Goal: Task Accomplishment & Management: Complete application form

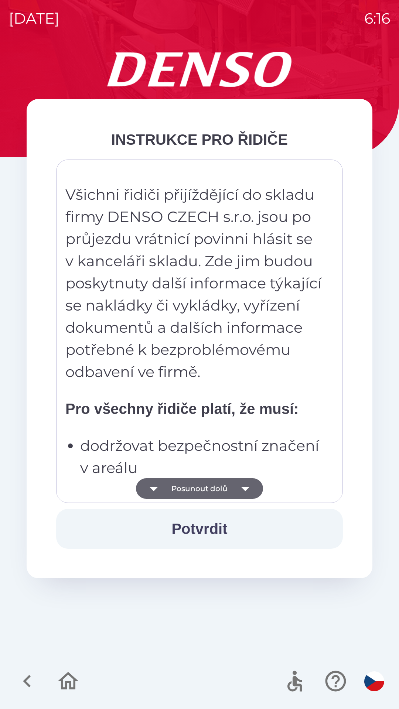
click at [196, 491] on button "Posunout dolů" at bounding box center [199, 488] width 127 height 21
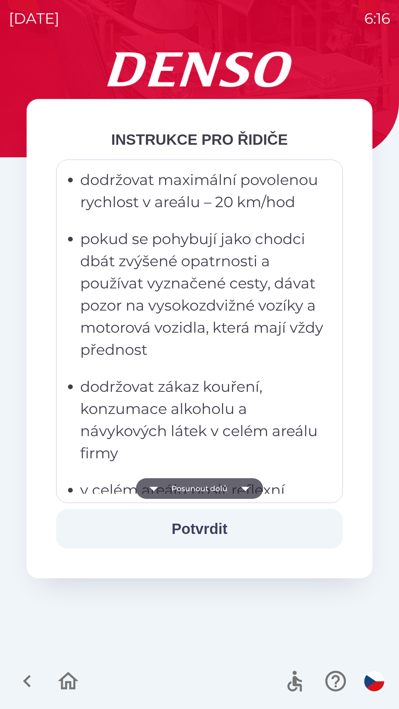
click at [203, 531] on button "Potvrdit" at bounding box center [199, 529] width 286 height 40
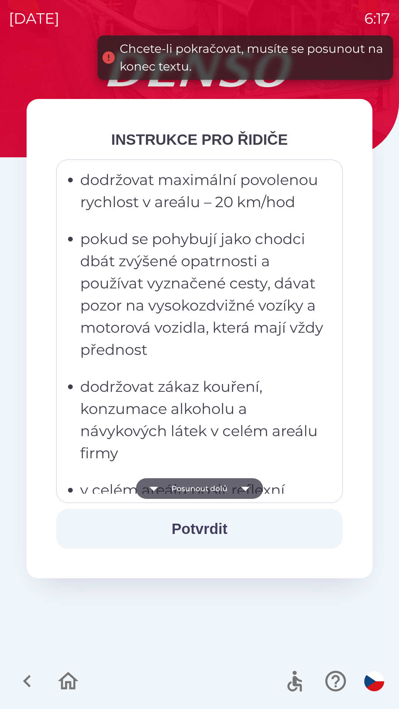
click at [197, 526] on button "Potvrdit" at bounding box center [199, 529] width 286 height 40
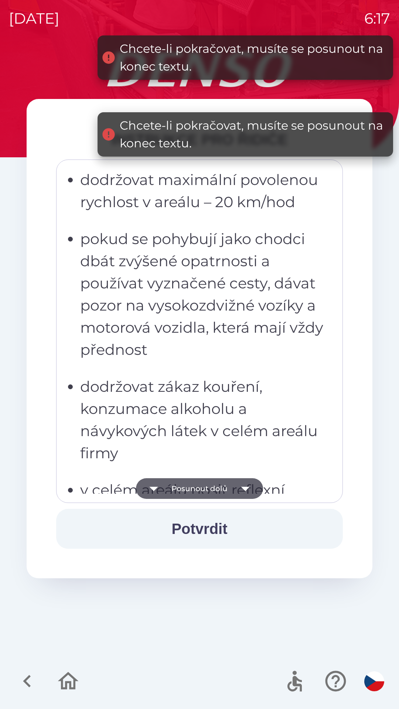
click at [190, 489] on button "Posunout dolů" at bounding box center [199, 488] width 127 height 21
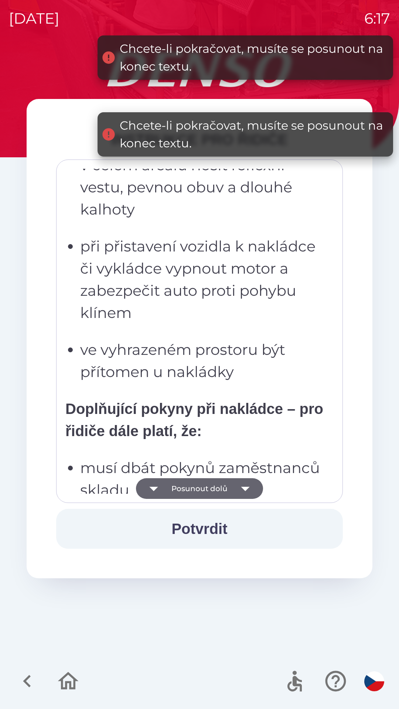
click at [195, 484] on button "Posunout dolů" at bounding box center [199, 488] width 127 height 21
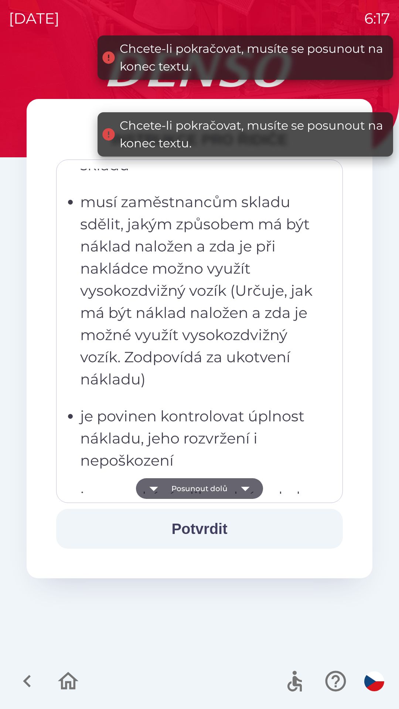
click at [191, 483] on button "Posunout dolů" at bounding box center [199, 488] width 127 height 21
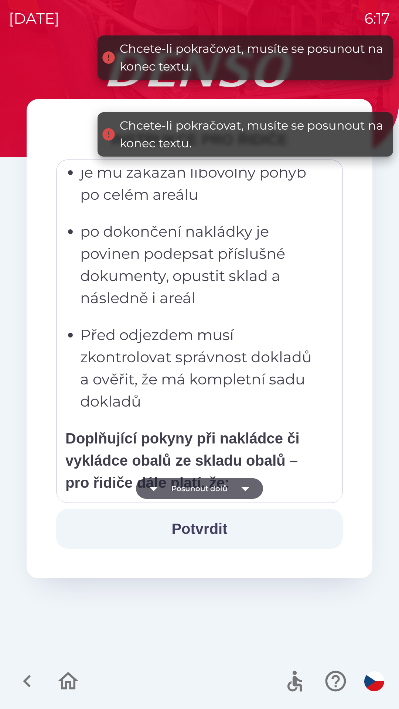
click at [192, 481] on button "Posunout dolů" at bounding box center [199, 488] width 127 height 21
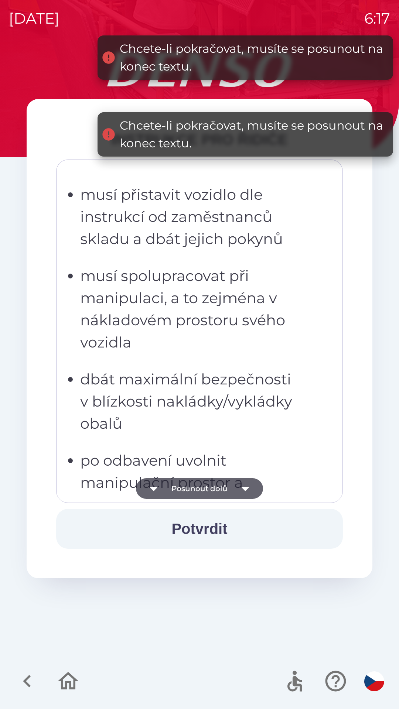
click at [196, 490] on button "Posunout dolů" at bounding box center [199, 488] width 127 height 21
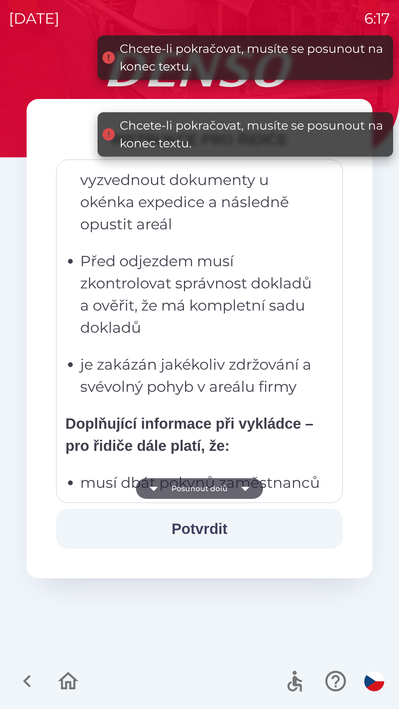
click at [195, 484] on button "Posunout dolů" at bounding box center [199, 488] width 127 height 21
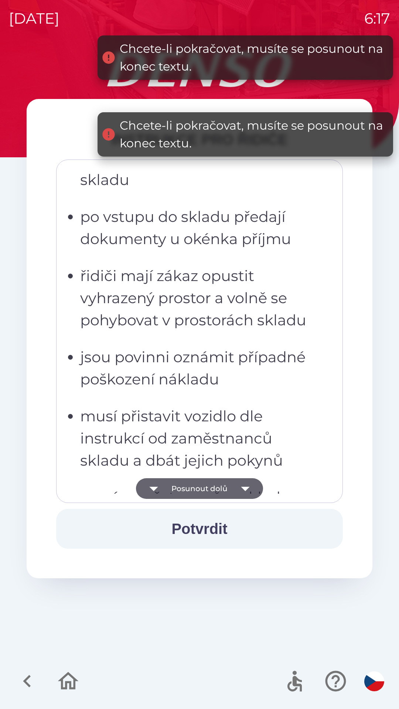
click at [196, 486] on button "Posunout dolů" at bounding box center [199, 488] width 127 height 21
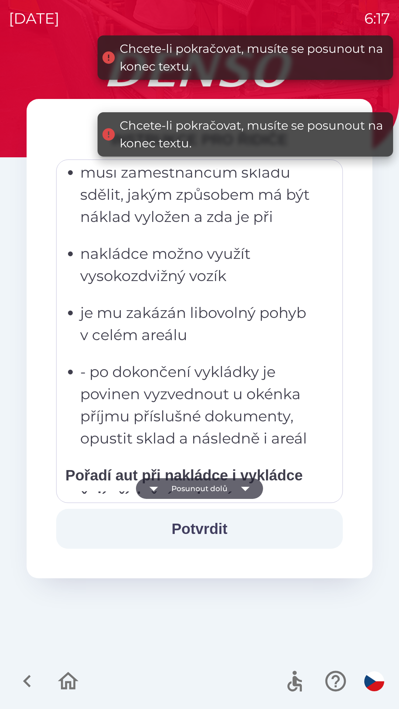
click at [196, 482] on button "Posunout dolů" at bounding box center [199, 488] width 127 height 21
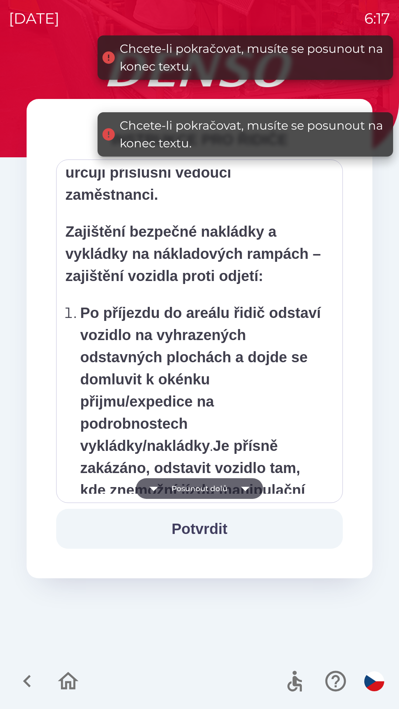
click at [192, 481] on button "Posunout dolů" at bounding box center [199, 488] width 127 height 21
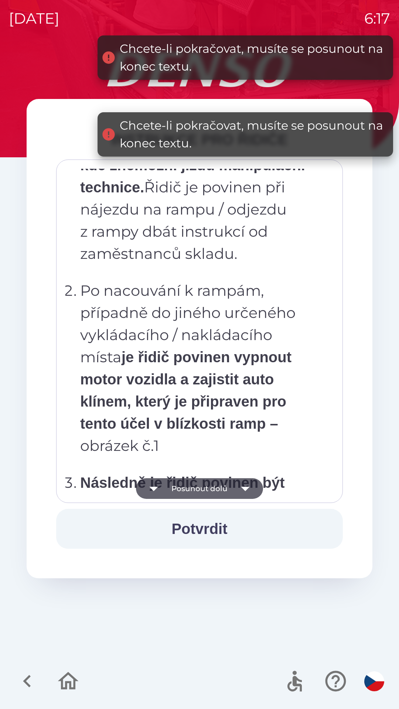
click at [192, 482] on button "Posunout dolů" at bounding box center [199, 488] width 127 height 21
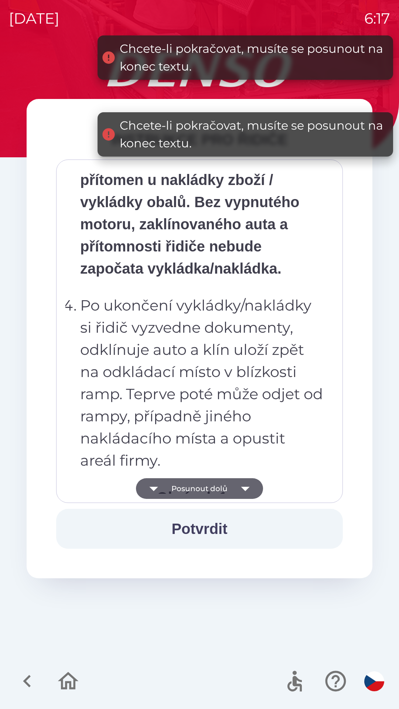
click at [195, 482] on button "Posunout dolů" at bounding box center [199, 488] width 127 height 21
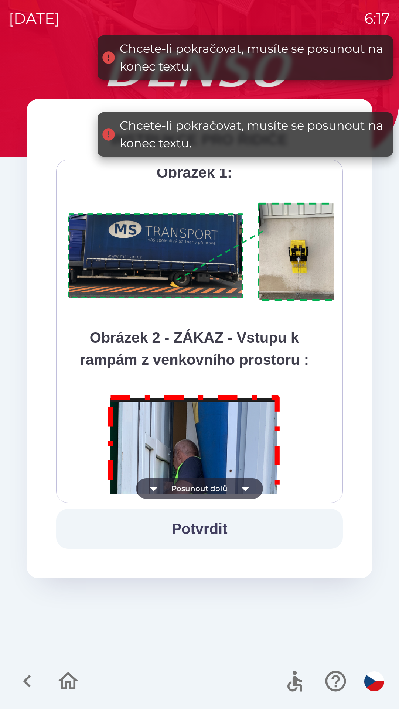
click at [193, 485] on button "Posunout dolů" at bounding box center [199, 488] width 127 height 21
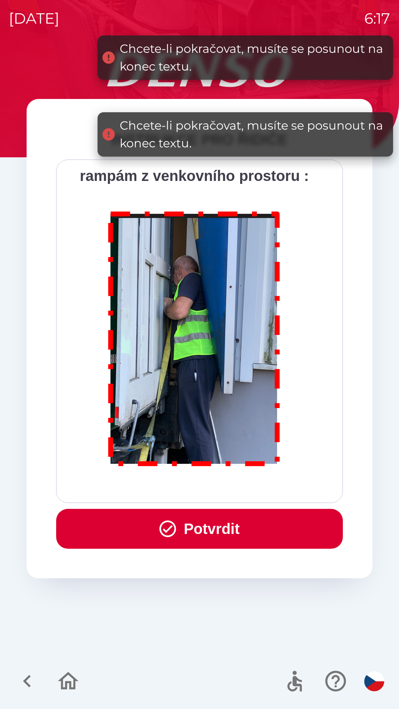
click at [199, 482] on div "Všichni řidiči přijíždějící do skladu firmy DENSO CZECH s.r.o. jsou po průjezdu…" at bounding box center [199, 331] width 268 height 325
click at [198, 482] on div "Všichni řidiči přijíždějící do skladu firmy DENSO CZECH s.r.o. jsou po průjezdu…" at bounding box center [199, 331] width 268 height 325
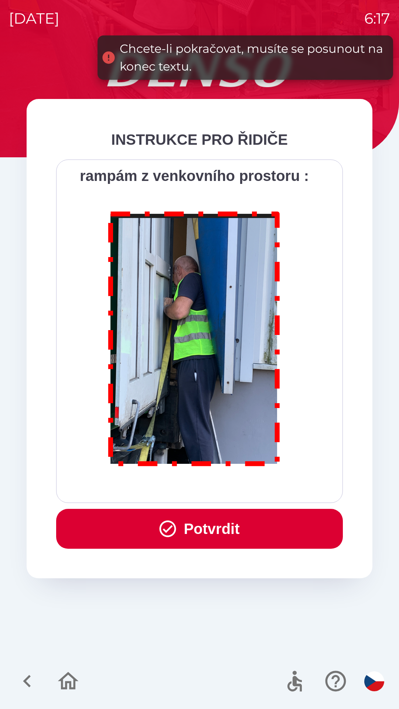
click at [196, 520] on button "Potvrdit" at bounding box center [199, 529] width 286 height 40
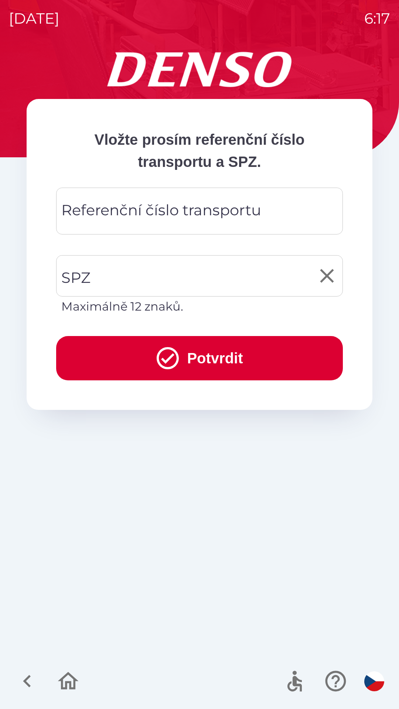
click at [123, 273] on input "SPZ" at bounding box center [193, 275] width 269 height 35
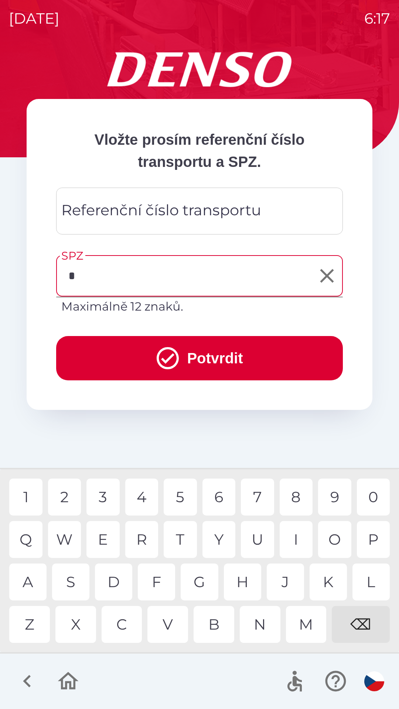
click at [180, 538] on div "T" at bounding box center [180, 539] width 33 height 37
click at [291, 499] on div "8" at bounding box center [295, 496] width 33 height 37
type input "******"
click at [207, 210] on div "Referenční číslo transportu Referenční číslo transportu" at bounding box center [199, 210] width 286 height 47
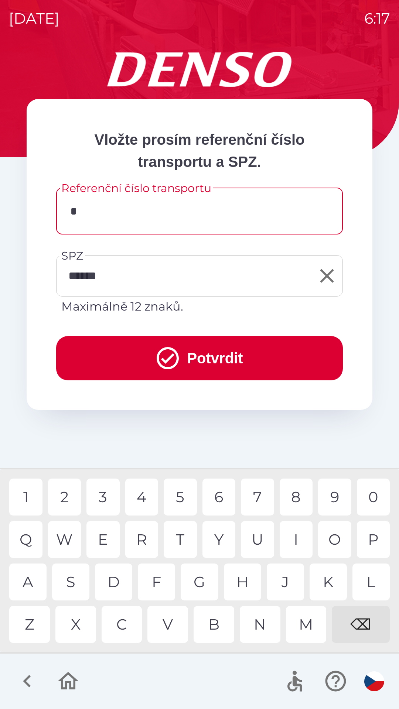
click at [121, 624] on div "C" at bounding box center [121, 624] width 41 height 37
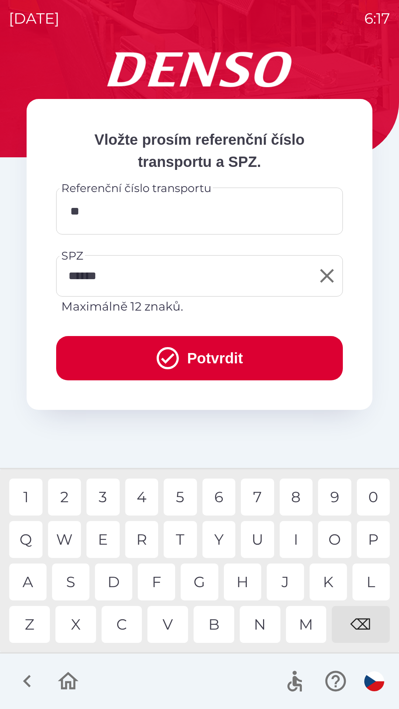
click at [121, 629] on div "C" at bounding box center [121, 624] width 41 height 37
click at [237, 584] on div "H" at bounding box center [242, 581] width 37 height 37
click at [365, 499] on div "0" at bounding box center [373, 496] width 33 height 37
type input "******"
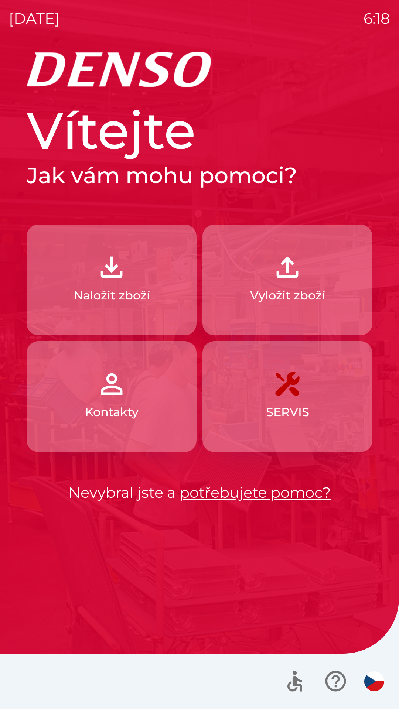
click at [118, 283] on button "Naložit zboží" at bounding box center [112, 279] width 170 height 111
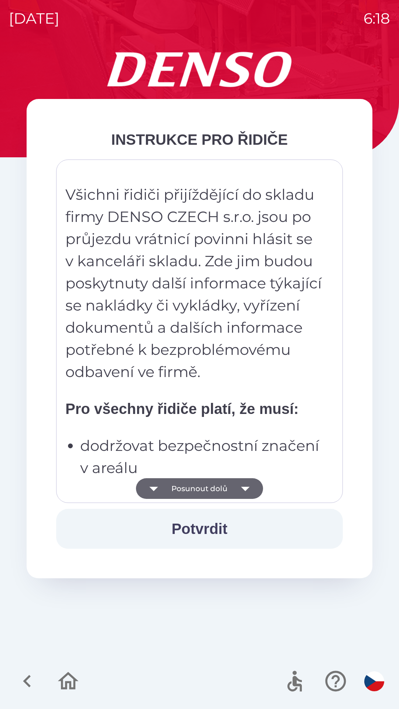
click at [194, 527] on button "Potvrdit" at bounding box center [199, 529] width 286 height 40
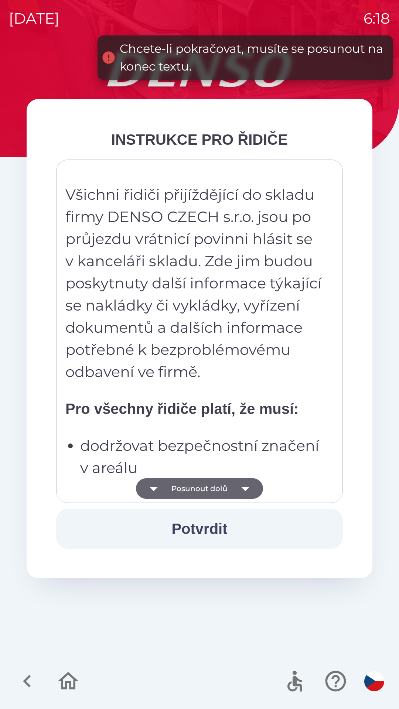
click at [187, 529] on button "Potvrdit" at bounding box center [199, 529] width 286 height 40
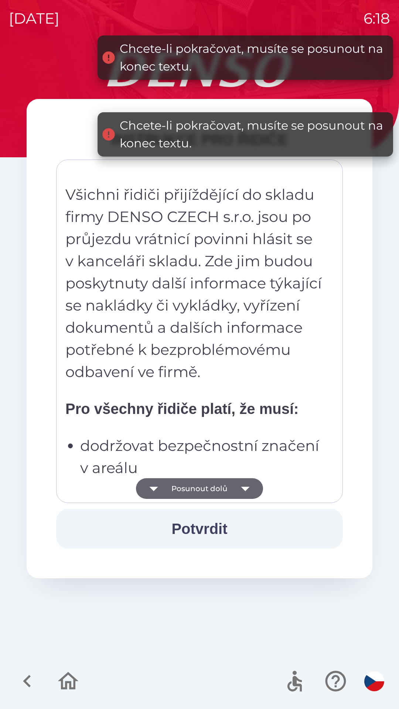
click at [186, 533] on button "Potvrdit" at bounding box center [199, 529] width 286 height 40
click at [193, 536] on button "Potvrdit" at bounding box center [199, 529] width 286 height 40
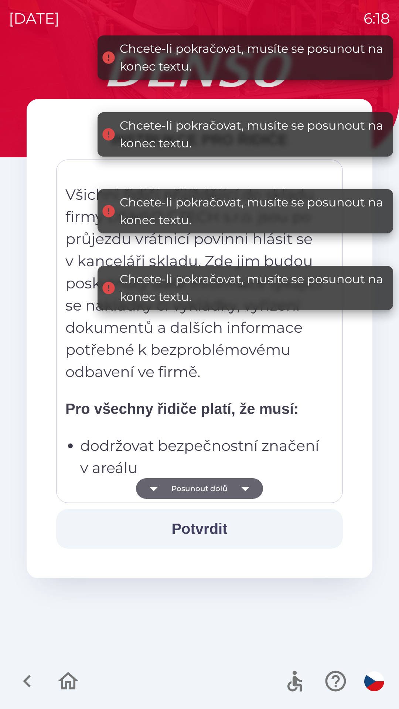
click at [202, 488] on button "Posunout dolů" at bounding box center [199, 488] width 127 height 21
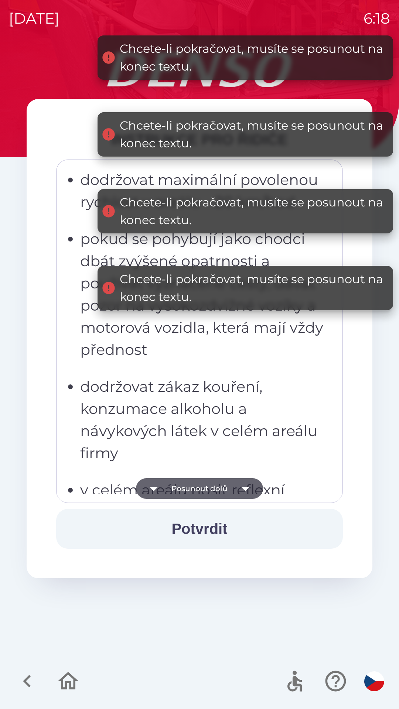
click at [197, 491] on button "Posunout dolů" at bounding box center [199, 488] width 127 height 21
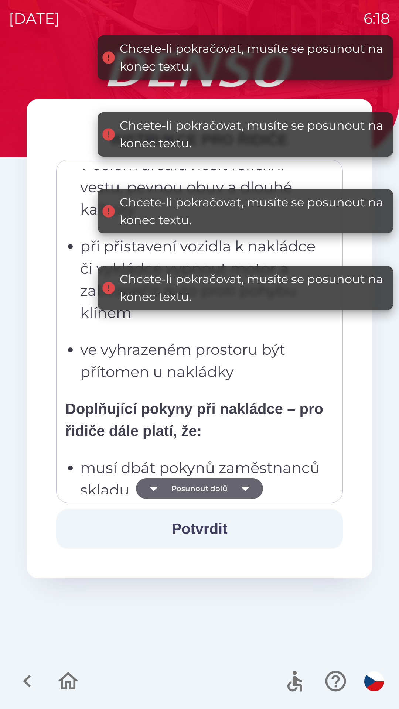
click at [202, 489] on button "Posunout dolů" at bounding box center [199, 488] width 127 height 21
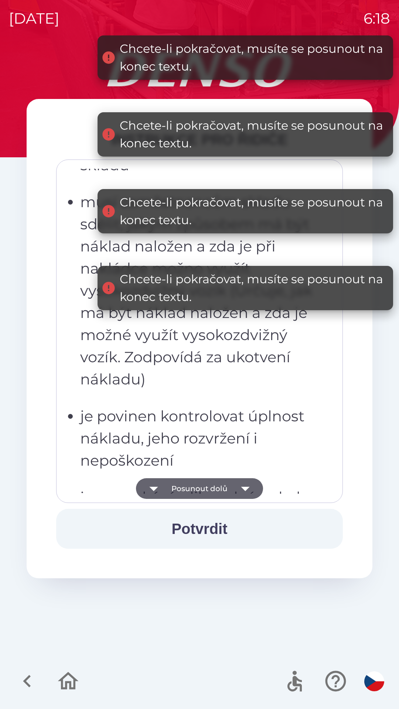
click at [207, 491] on button "Posunout dolů" at bounding box center [199, 488] width 127 height 21
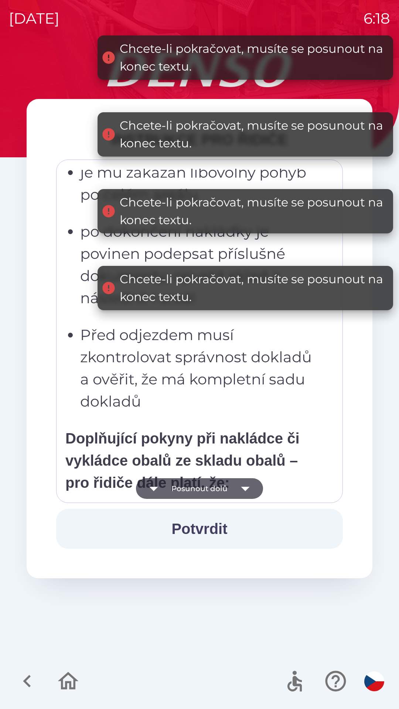
click at [206, 488] on button "Posunout dolů" at bounding box center [199, 488] width 127 height 21
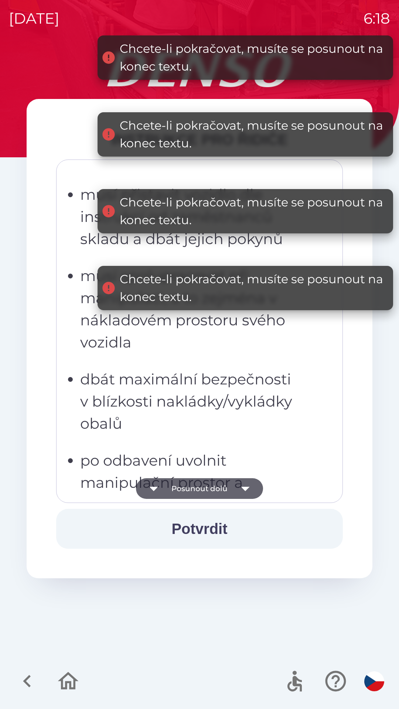
click at [212, 490] on button "Posunout dolů" at bounding box center [199, 488] width 127 height 21
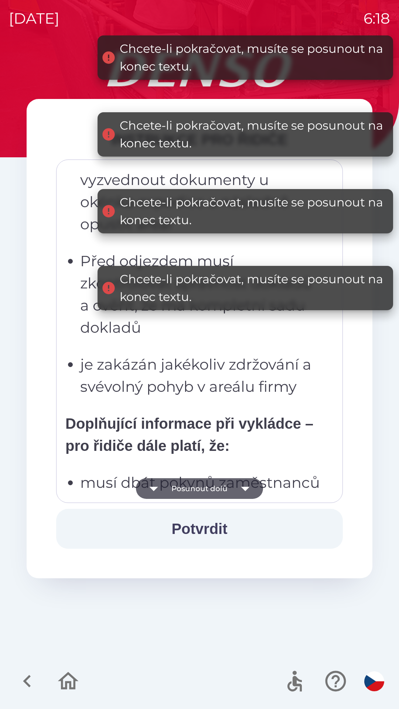
click at [208, 495] on button "Posunout dolů" at bounding box center [199, 488] width 127 height 21
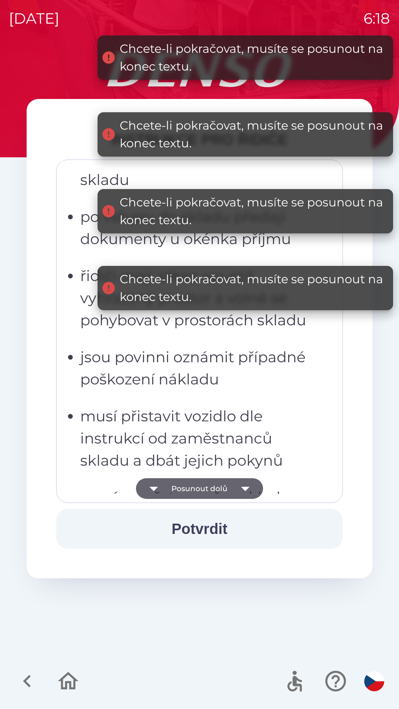
click at [207, 488] on button "Posunout dolů" at bounding box center [199, 488] width 127 height 21
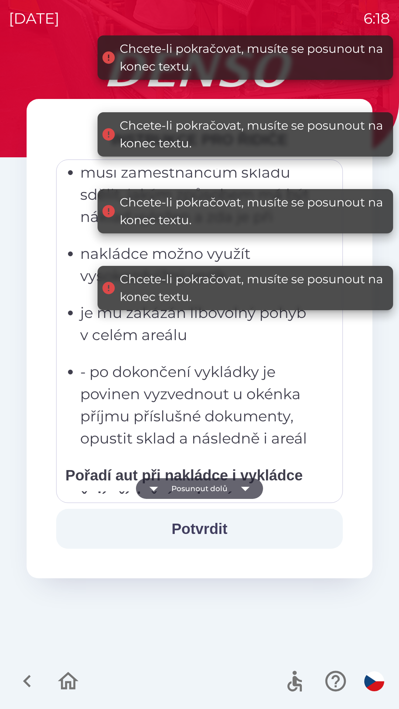
click at [215, 486] on button "Posunout dolů" at bounding box center [199, 488] width 127 height 21
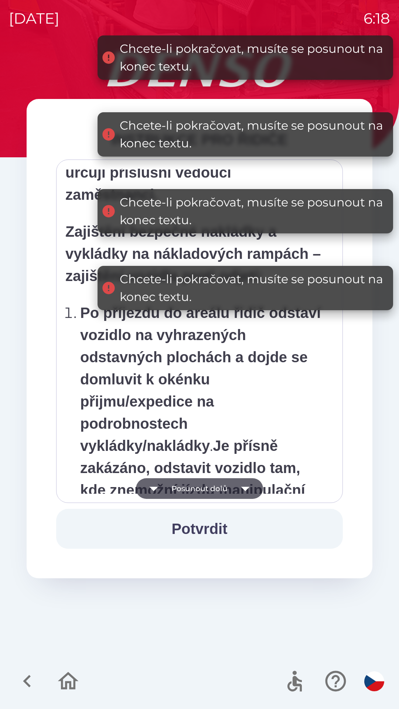
click at [210, 486] on button "Posunout dolů" at bounding box center [199, 488] width 127 height 21
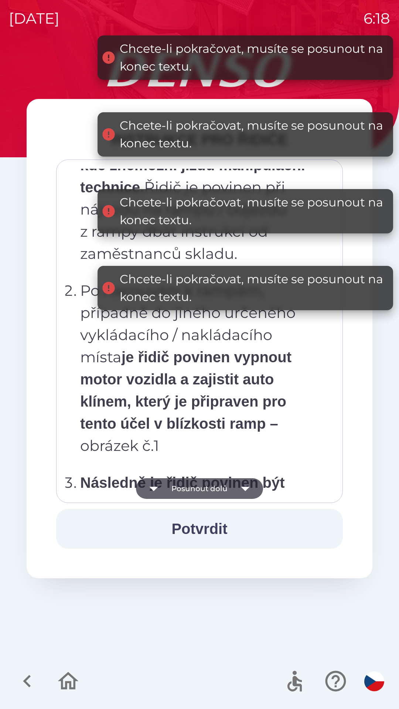
click at [209, 487] on button "Posunout dolů" at bounding box center [199, 488] width 127 height 21
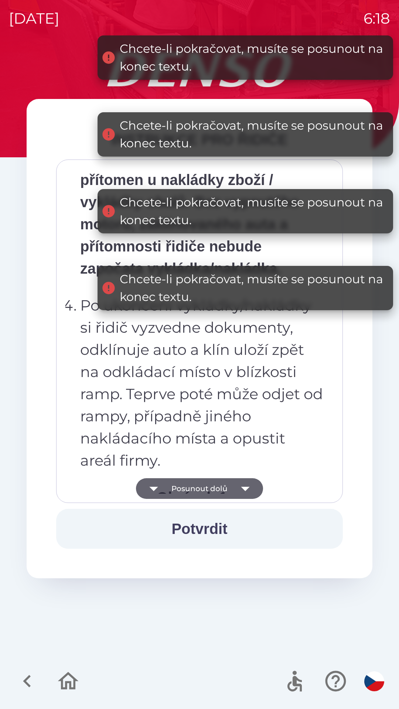
click at [210, 488] on button "Posunout dolů" at bounding box center [199, 488] width 127 height 21
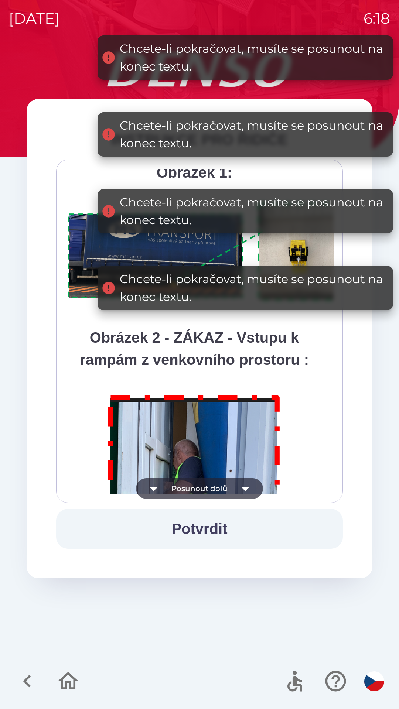
click at [210, 491] on button "Posunout dolů" at bounding box center [199, 488] width 127 height 21
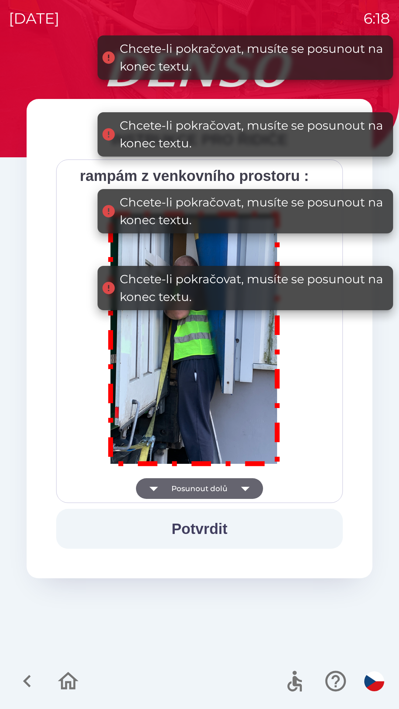
click at [212, 488] on div "Všichni řidiči přijíždějící do skladu firmy DENSO CZECH s.r.o. jsou po průjezdu…" at bounding box center [199, 331] width 268 height 325
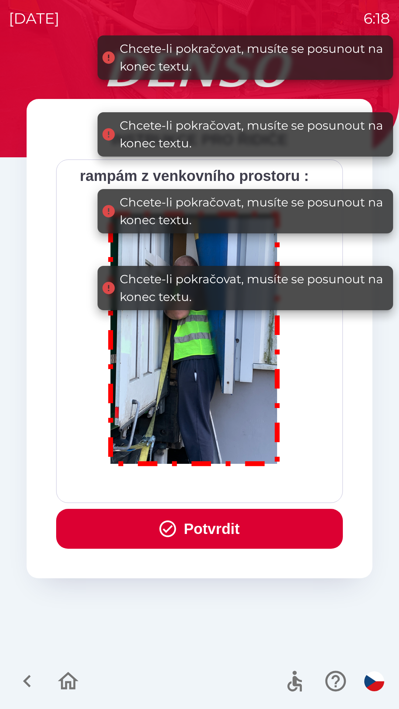
click at [216, 486] on div "Všichni řidiči přijíždějící do skladu firmy DENSO CZECH s.r.o. jsou po průjezdu…" at bounding box center [199, 331] width 268 height 325
click at [217, 483] on div "Všichni řidiči přijíždějící do skladu firmy DENSO CZECH s.r.o. jsou po průjezdu…" at bounding box center [199, 331] width 268 height 325
click at [196, 539] on button "Potvrdit" at bounding box center [199, 529] width 286 height 40
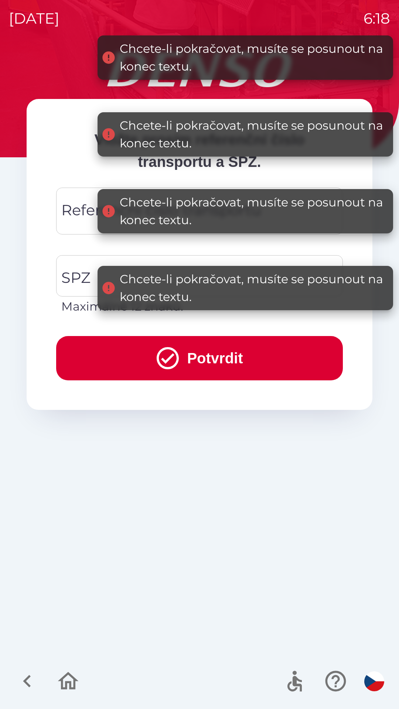
click at [197, 529] on div "Vložte prosím referenční číslo transportu a SPZ. Referenční číslo transportu Re…" at bounding box center [199, 380] width 381 height 657
click at [199, 530] on div "Vložte prosím referenční číslo transportu a SPZ. Referenční číslo transportu Re…" at bounding box center [199, 380] width 381 height 657
click at [204, 523] on div "Vložte prosím referenční číslo transportu a SPZ. Referenční číslo transportu Re…" at bounding box center [199, 380] width 381 height 657
click at [200, 355] on button "Potvrdit" at bounding box center [199, 358] width 286 height 44
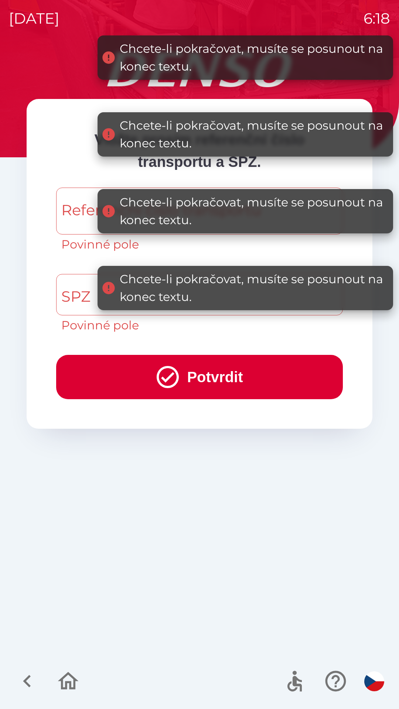
click at [208, 355] on button "Potvrdit" at bounding box center [199, 377] width 286 height 44
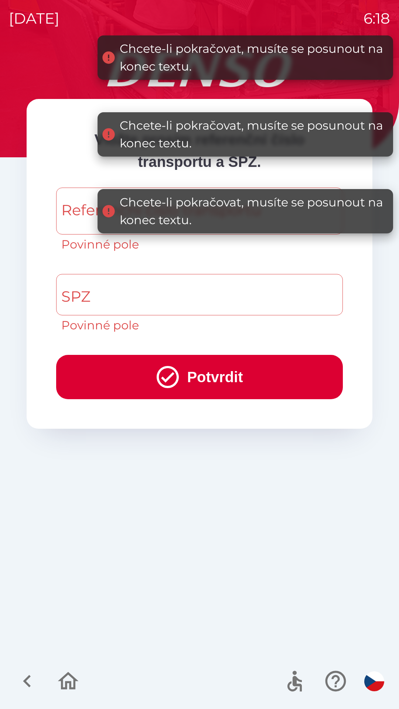
click at [209, 363] on button "Potvrdit" at bounding box center [199, 377] width 286 height 44
click at [208, 372] on button "Potvrdit" at bounding box center [199, 377] width 286 height 44
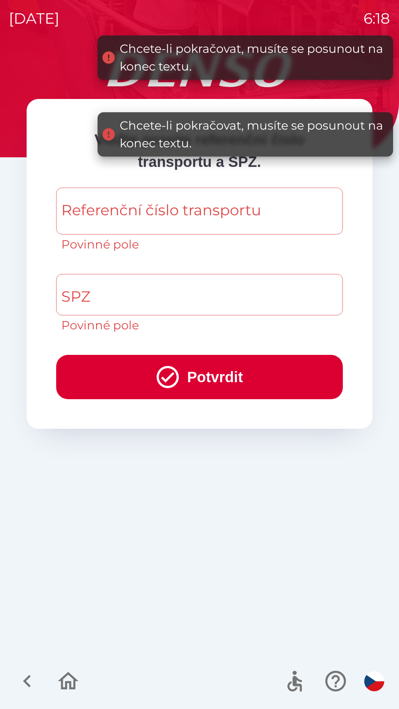
click at [210, 374] on button "Potvrdit" at bounding box center [199, 377] width 286 height 44
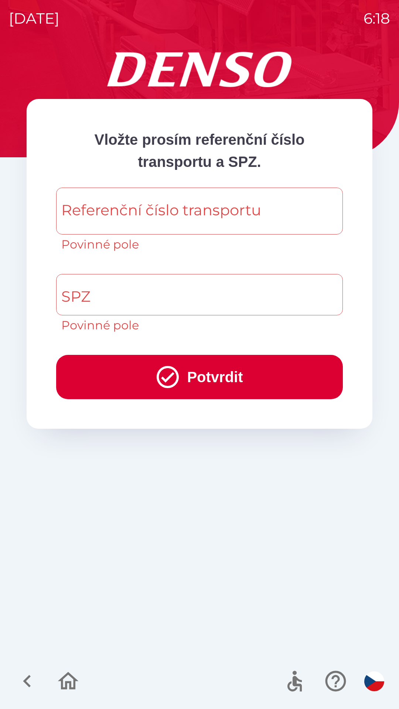
click at [216, 377] on button "Potvrdit" at bounding box center [199, 377] width 286 height 44
click at [218, 383] on button "Potvrdit" at bounding box center [199, 377] width 286 height 44
click at [160, 300] on input "SPZ" at bounding box center [193, 294] width 269 height 35
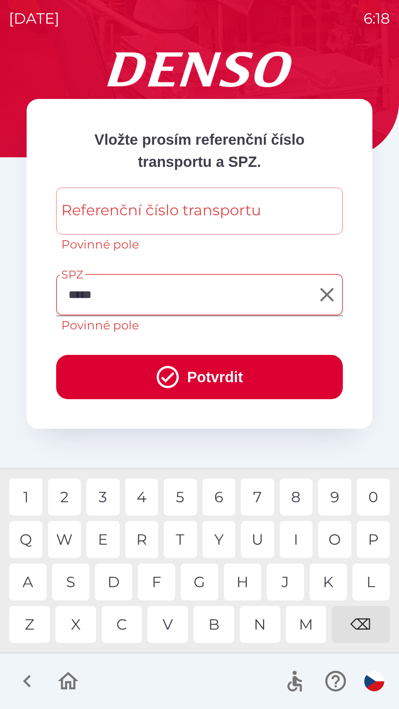
type input "******"
click at [202, 213] on div "Referenční číslo transportu Referenční číslo transportu Povinné pole" at bounding box center [199, 220] width 286 height 66
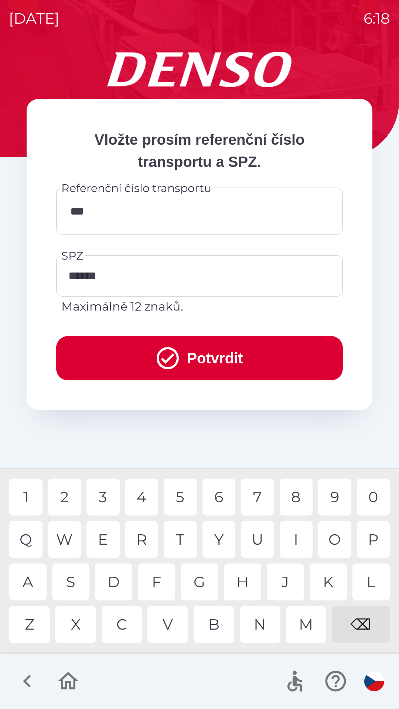
click at [242, 588] on div "H" at bounding box center [242, 581] width 37 height 37
click at [365, 493] on div "0" at bounding box center [373, 496] width 33 height 37
click at [364, 496] on div "0" at bounding box center [373, 496] width 33 height 37
click at [148, 500] on div "4" at bounding box center [141, 496] width 33 height 37
type input "*********"
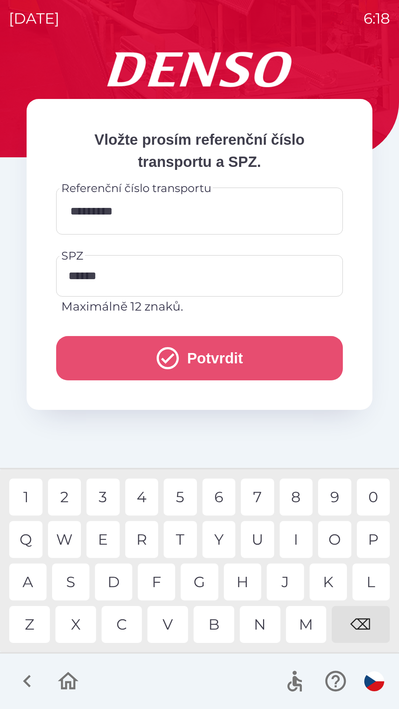
click at [195, 354] on button "Potvrdit" at bounding box center [199, 358] width 286 height 44
